Goal: Transaction & Acquisition: Purchase product/service

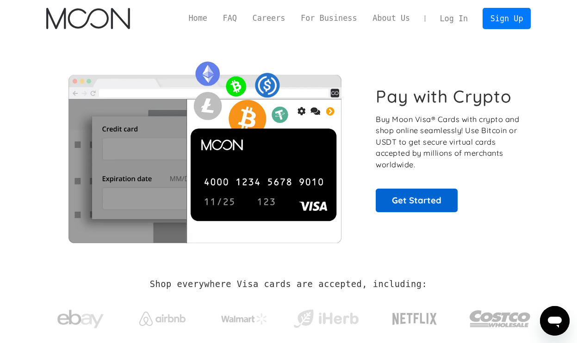
click at [433, 203] on link "Get Started" at bounding box center [417, 200] width 82 height 23
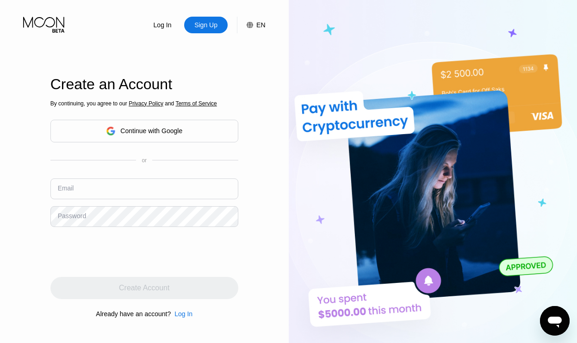
click at [111, 187] on input "text" at bounding box center [144, 189] width 188 height 21
type input "s"
click at [162, 122] on div "Continue with Google" at bounding box center [144, 131] width 188 height 23
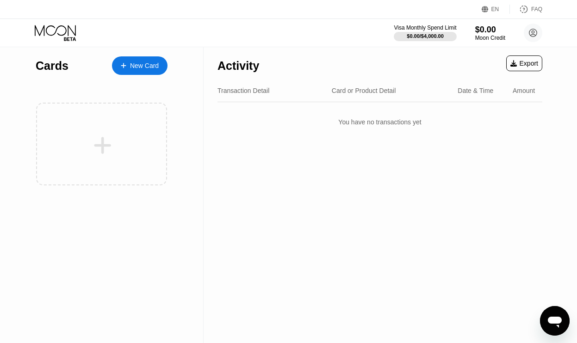
click at [151, 71] on div "New Card" at bounding box center [140, 65] width 56 height 19
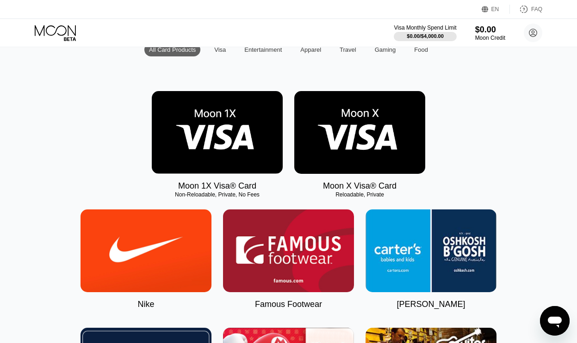
scroll to position [104, 0]
click at [340, 123] on img at bounding box center [359, 132] width 131 height 83
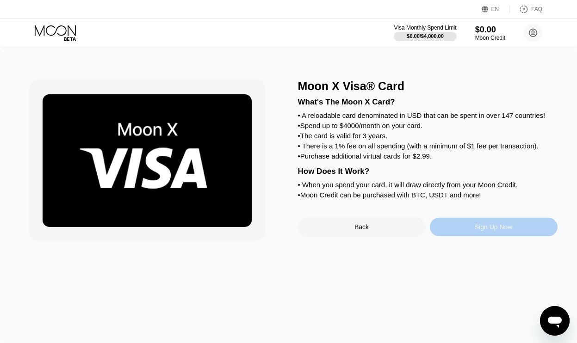
click at [490, 229] on div "Sign Up Now" at bounding box center [494, 227] width 38 height 7
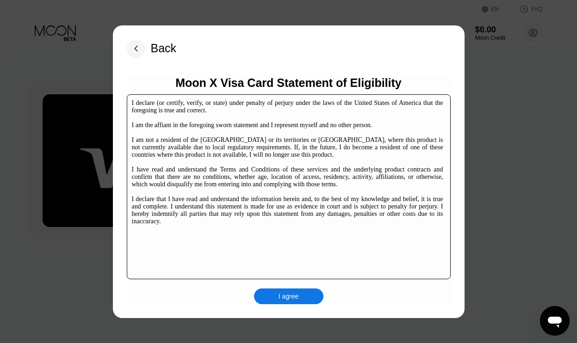
click at [296, 294] on div "I agree" at bounding box center [289, 297] width 20 height 8
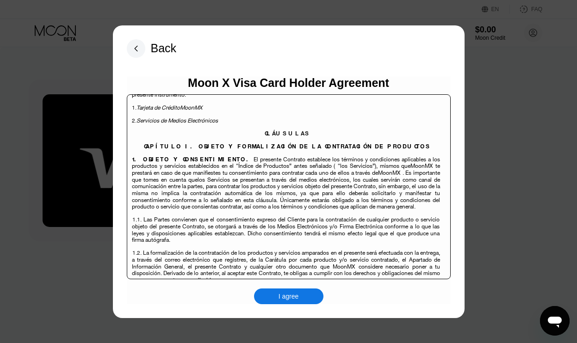
scroll to position [1759, 0]
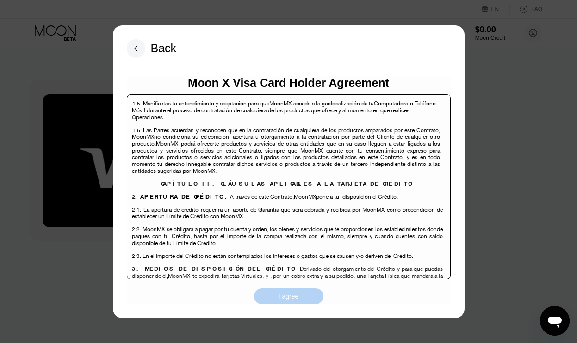
click at [293, 298] on div "I agree" at bounding box center [289, 297] width 20 height 8
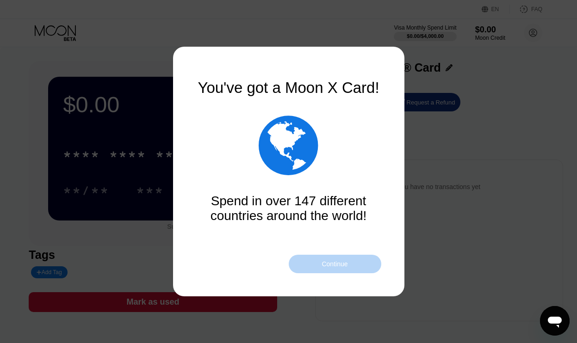
click at [347, 270] on div "Continue" at bounding box center [335, 264] width 93 height 19
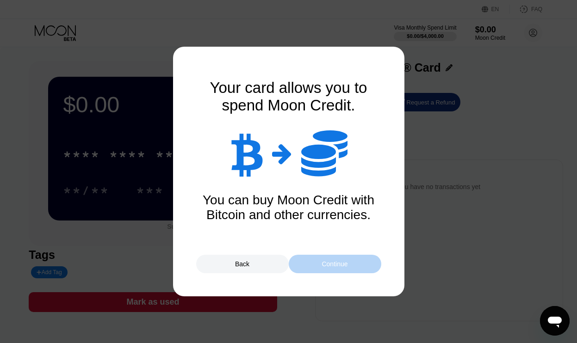
click at [347, 270] on div "Continue" at bounding box center [335, 264] width 93 height 19
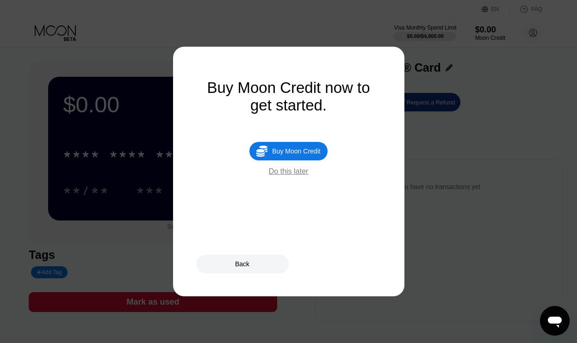
click at [295, 172] on div "Do this later" at bounding box center [288, 172] width 39 height 8
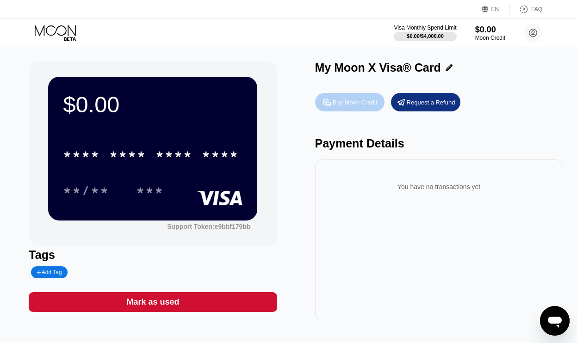
click at [361, 106] on div "Buy Moon Credit" at bounding box center [355, 103] width 45 height 8
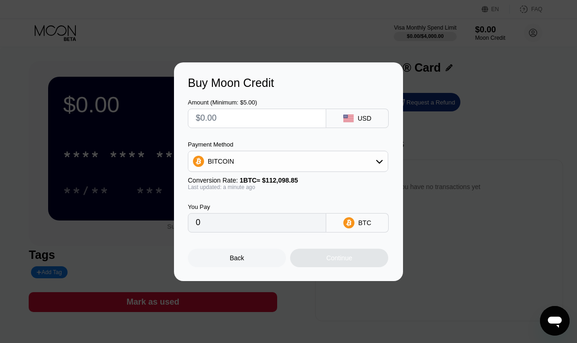
click at [360, 178] on div "Conversion Rate: 1 BTC ≈ $112,098.85" at bounding box center [288, 180] width 200 height 7
click at [373, 157] on div "BITCOIN" at bounding box center [287, 161] width 199 height 19
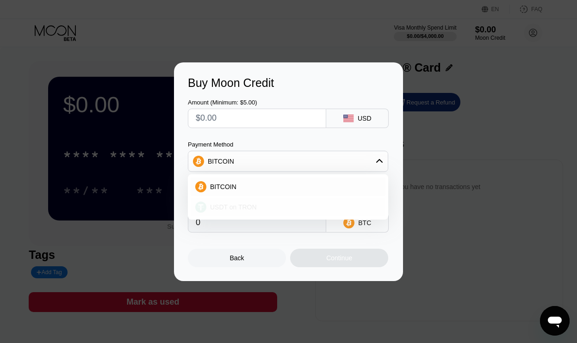
click at [300, 210] on div "USDT on TRON" at bounding box center [293, 207] width 174 height 7
type input "0.00"
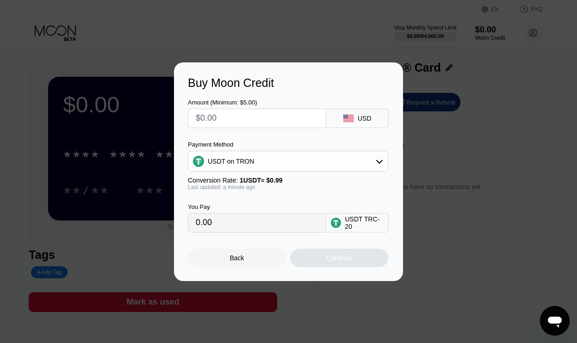
click at [277, 117] on input "text" at bounding box center [257, 118] width 123 height 19
type input "$6"
type input "6.06"
type input "$60"
type input "60.61"
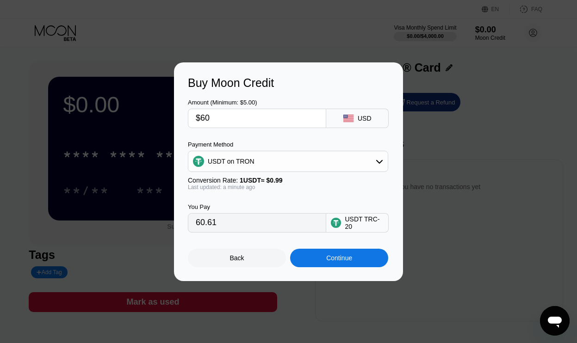
type input "$60"
click at [336, 257] on div "Continue" at bounding box center [339, 258] width 26 height 7
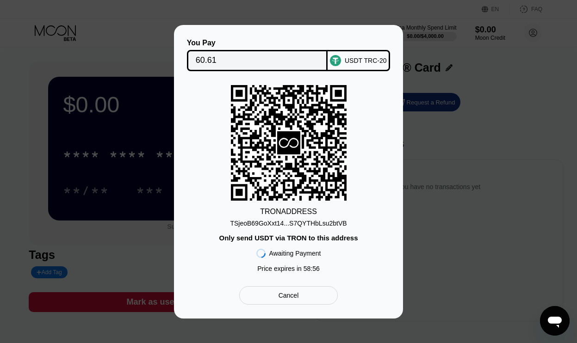
click at [279, 224] on div "TSjeoB69GoXxt14...S7QYTHbLsu2btVB" at bounding box center [288, 223] width 117 height 7
copy div "TSjeoB69GoXxt14...S7QYTHbLsu2btVB"
click at [299, 224] on div "TSjeoB69GoXxt14...S7QYTHbLsu2btVB" at bounding box center [288, 223] width 117 height 7
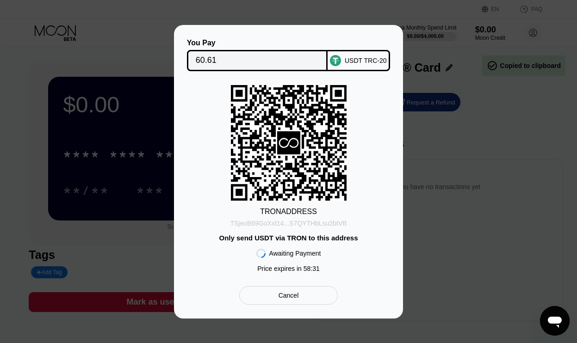
click at [299, 218] on div "TSjeoB69GoXxt14...S7QYTHbLsu2btVB" at bounding box center [288, 221] width 117 height 11
click at [321, 221] on div "TSjeoB69GoXxt14...S7QYTHbLsu2btVB" at bounding box center [288, 223] width 117 height 7
click at [308, 223] on div "TSjeoB69GoXxt14...S7QYTHbLsu2btVB" at bounding box center [288, 223] width 117 height 7
click at [287, 295] on div "Cancel" at bounding box center [289, 296] width 20 height 8
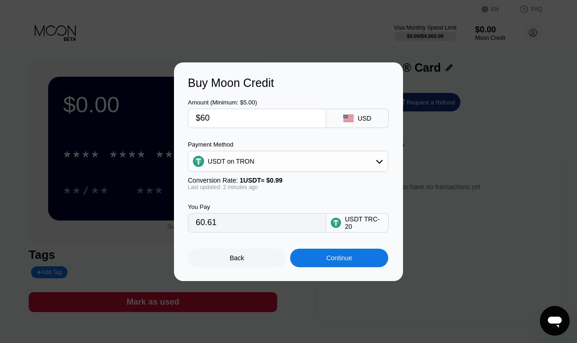
click at [263, 117] on input "$60" at bounding box center [257, 118] width 123 height 19
type input "$6"
type input "6.06"
type input "0.00"
type input "$4"
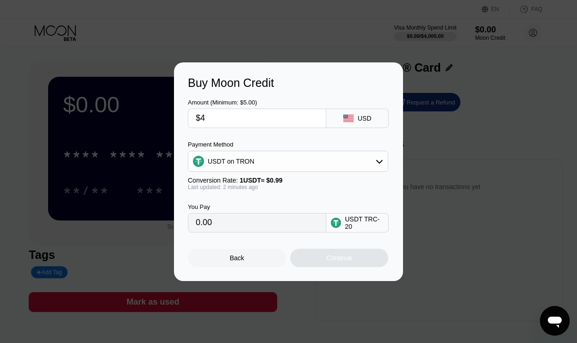
type input "4.04"
type input "$40"
type input "40.40"
type input "$40"
click at [335, 261] on div "Continue" at bounding box center [339, 258] width 26 height 7
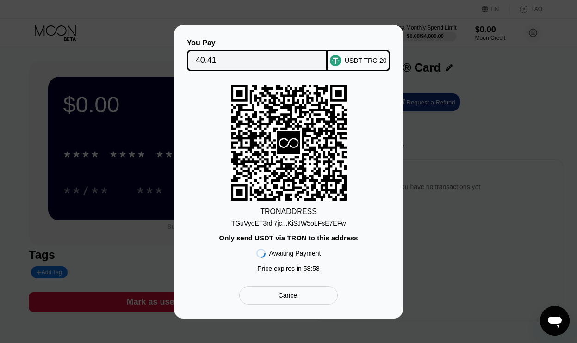
click at [295, 224] on div "TGuVyoET3rdi7jc...KiSJW5oLFsE7EFw" at bounding box center [288, 223] width 115 height 7
click at [291, 295] on div "Cancel" at bounding box center [289, 296] width 20 height 8
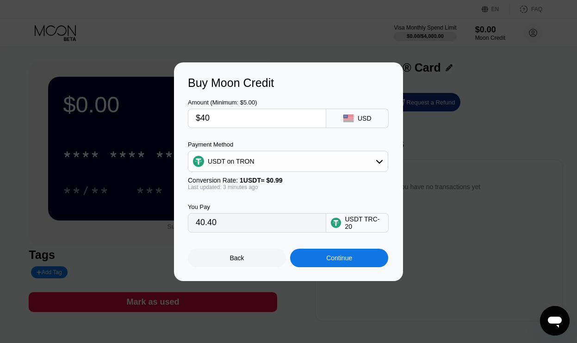
click at [248, 262] on div "Back" at bounding box center [237, 258] width 98 height 19
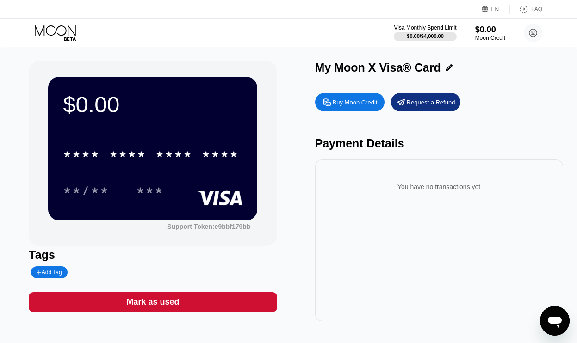
click at [122, 131] on div "$0.00 * * * * * * * * * * * * **** **/** ***" at bounding box center [152, 148] width 209 height 143
click at [132, 188] on div "***" at bounding box center [150, 190] width 42 height 23
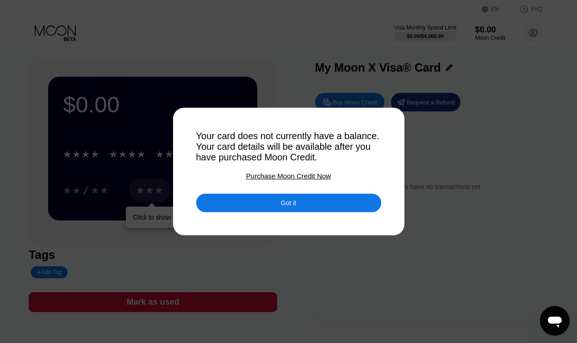
click at [293, 204] on div "Got it" at bounding box center [288, 203] width 15 height 8
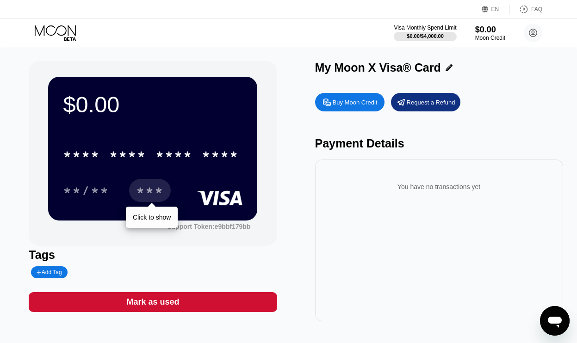
click at [152, 193] on div "***" at bounding box center [150, 192] width 28 height 15
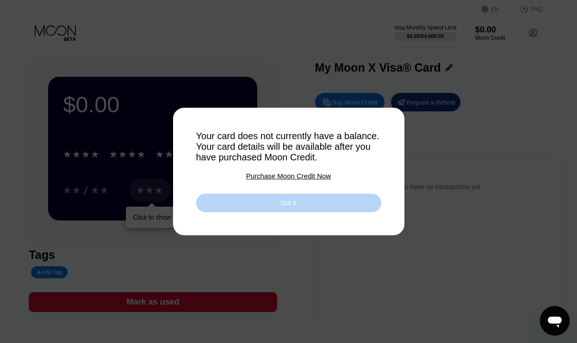
click at [299, 207] on div "Got it" at bounding box center [288, 203] width 185 height 19
